Goal: Navigation & Orientation: Find specific page/section

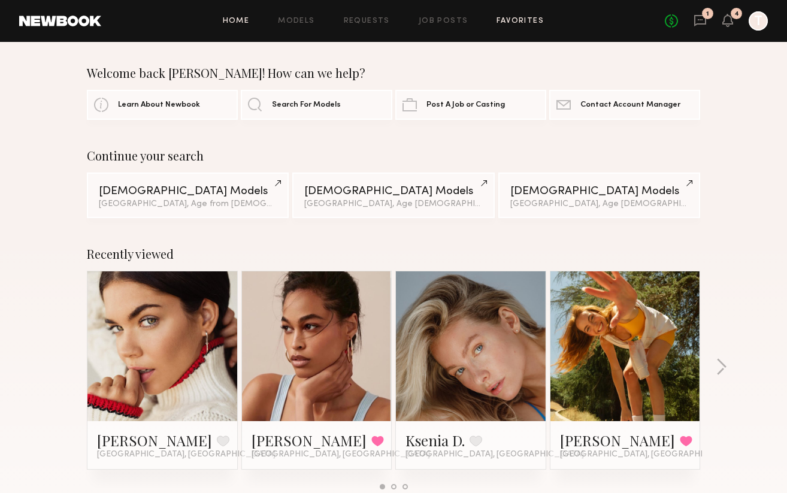
click at [518, 22] on link "Favorites" at bounding box center [520, 21] width 47 height 8
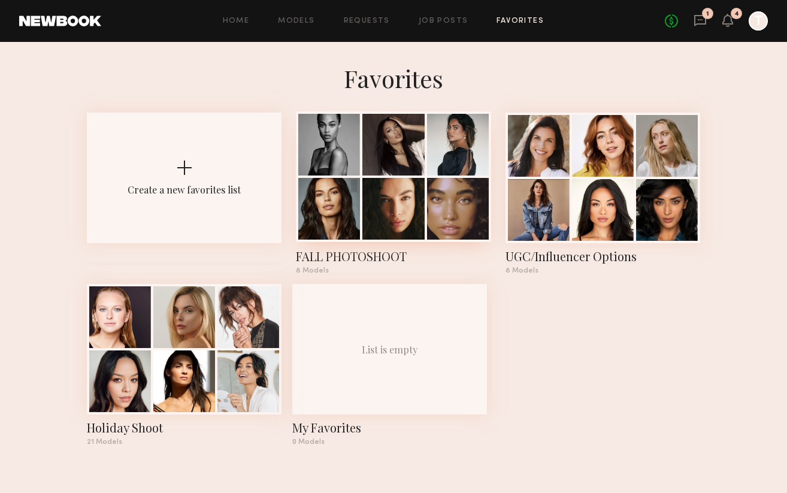
click at [403, 232] on div at bounding box center [393, 209] width 62 height 62
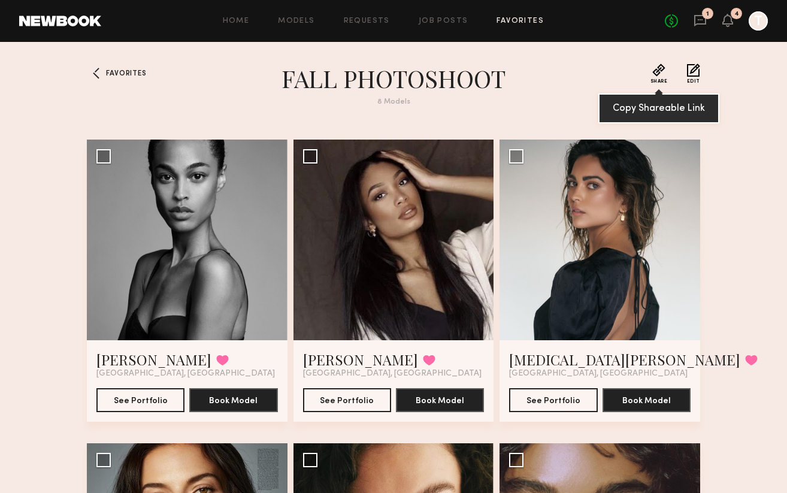
click at [661, 72] on button "Share" at bounding box center [658, 73] width 17 height 20
click at [659, 71] on button "Share" at bounding box center [658, 73] width 17 height 20
click at [573, 98] on div "8 Models" at bounding box center [393, 102] width 431 height 8
click at [756, 20] on div at bounding box center [758, 20] width 19 height 19
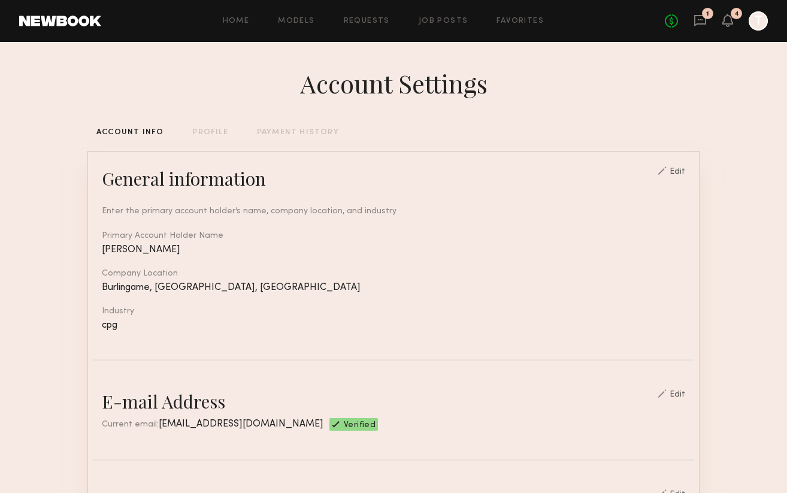
click at [513, 22] on link "Favorites" at bounding box center [520, 21] width 47 height 8
